Goal: Navigation & Orientation: Find specific page/section

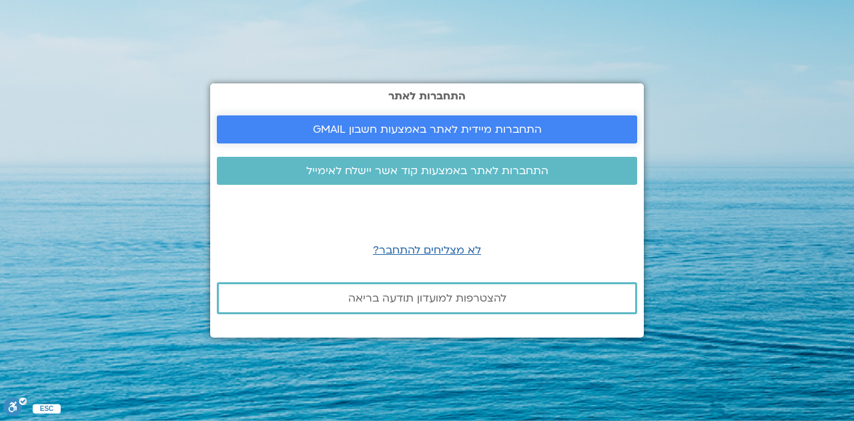
click at [421, 130] on span "התחברות מיידית לאתר באמצעות חשבון GMAIL" at bounding box center [427, 129] width 229 height 12
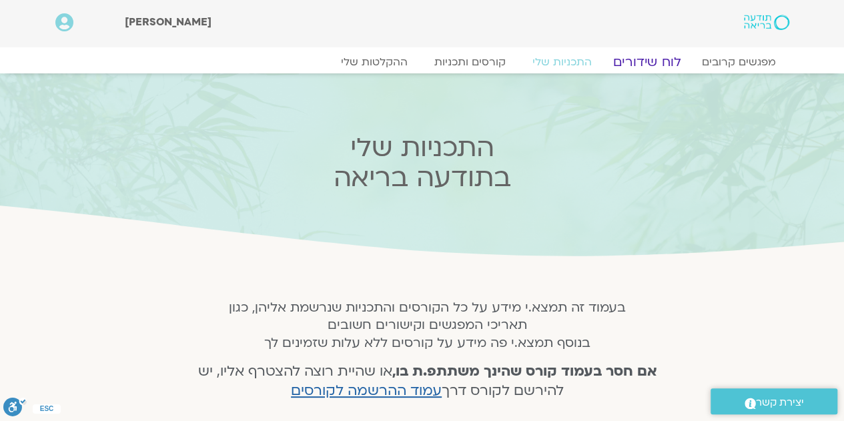
click at [640, 60] on link "לוח שידורים" at bounding box center [646, 62] width 100 height 16
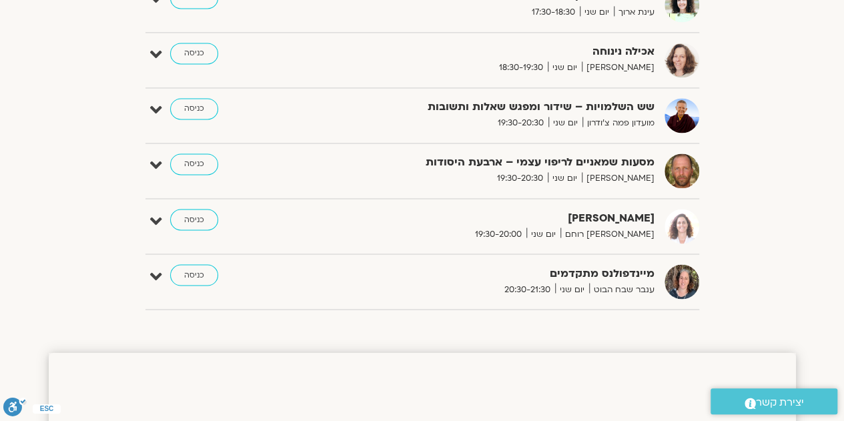
scroll to position [1067, 0]
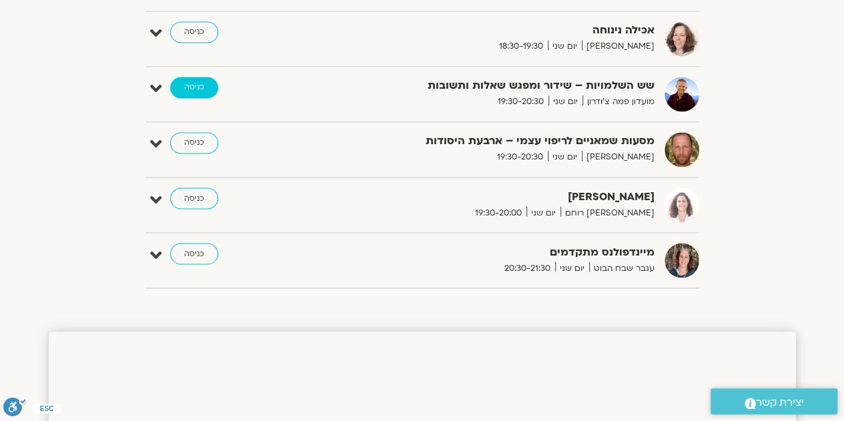
click at [202, 81] on link "כניסה" at bounding box center [194, 87] width 48 height 21
